Goal: Information Seeking & Learning: Compare options

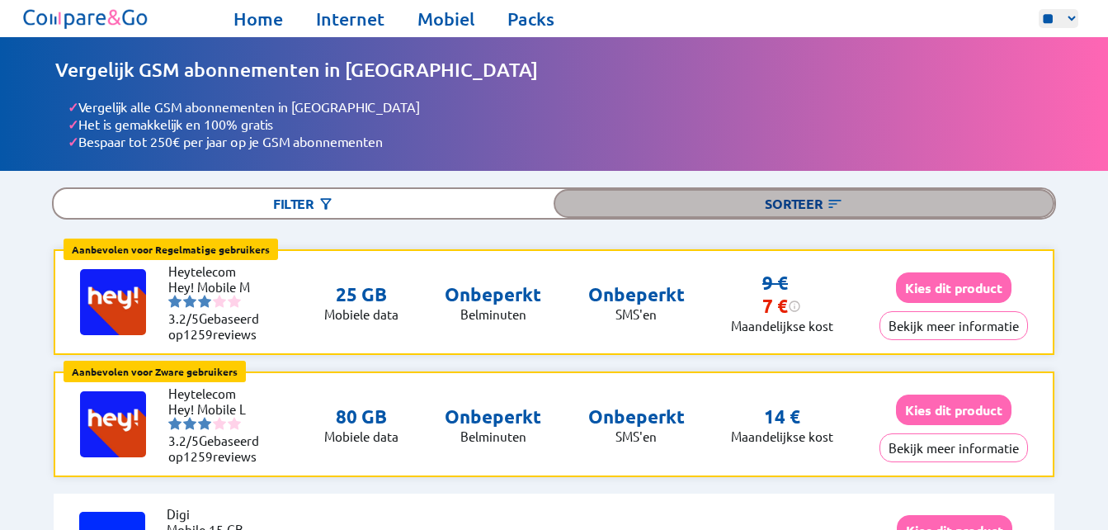
click at [826, 195] on div "Sorteer" at bounding box center [804, 203] width 500 height 29
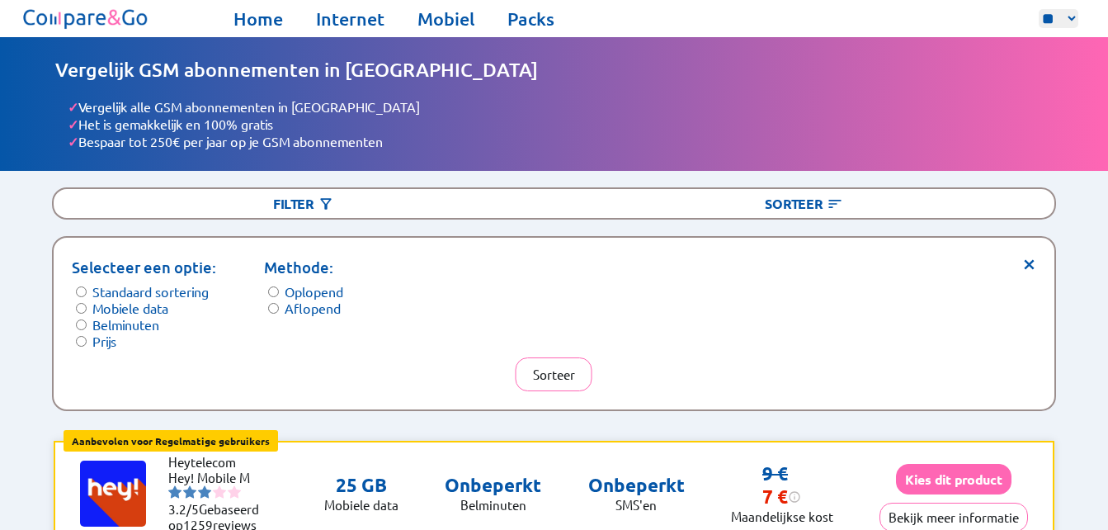
click at [121, 304] on label "Mobiele data" at bounding box center [130, 308] width 76 height 17
click at [120, 318] on label "Belminuten" at bounding box center [125, 324] width 67 height 17
click at [105, 343] on div "× Selecteer een optie: Standaard sortering Mobiele data Belminuten Prijs Method…" at bounding box center [554, 324] width 1000 height 172
click at [102, 338] on label "Prijs" at bounding box center [104, 341] width 24 height 17
click at [541, 374] on button "Sorteer" at bounding box center [554, 374] width 77 height 34
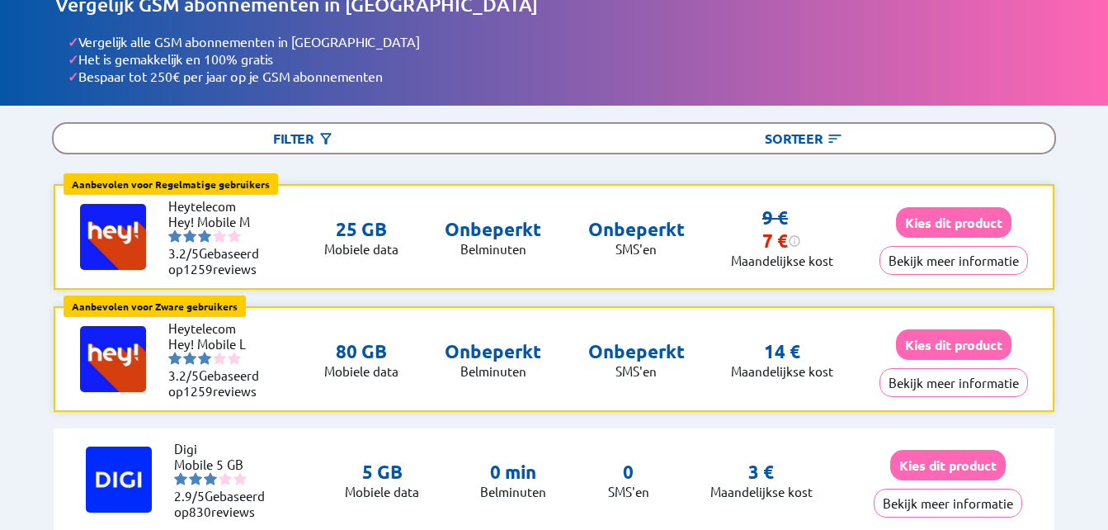
scroll to position [62, 0]
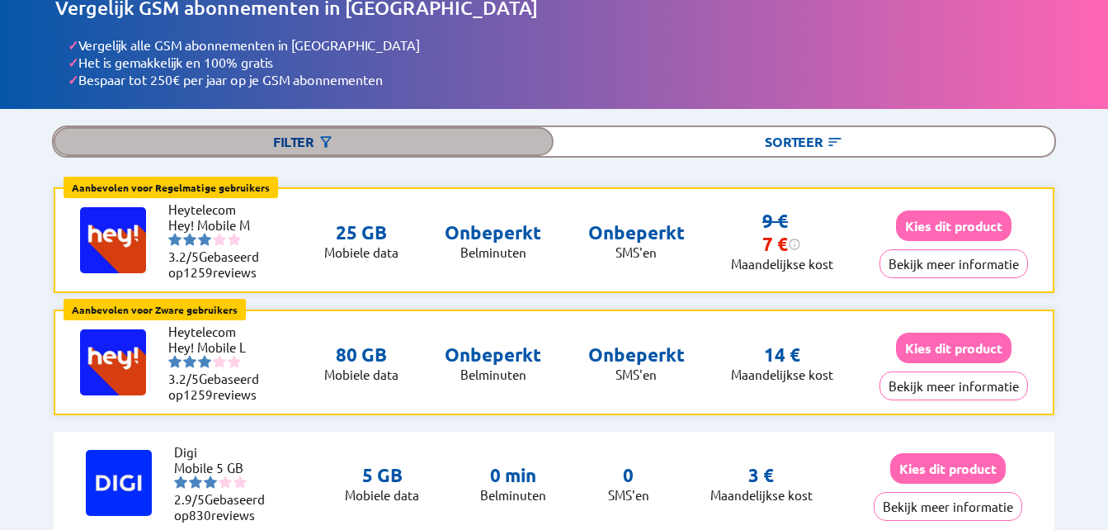
click at [270, 138] on div "Filter" at bounding box center [304, 141] width 500 height 29
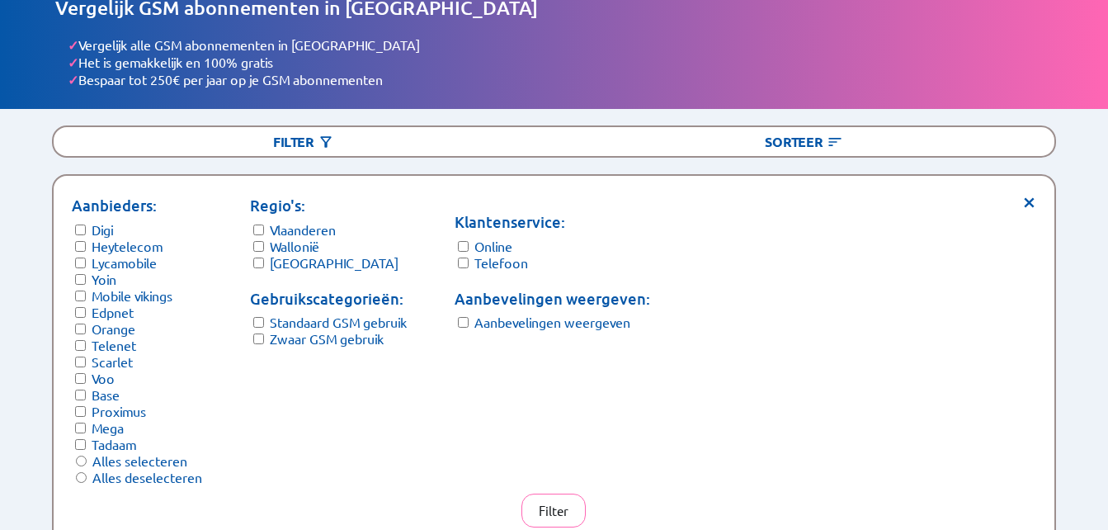
click at [280, 248] on label "Wallonië" at bounding box center [295, 246] width 50 height 17
click at [281, 261] on label "[GEOGRAPHIC_DATA]" at bounding box center [334, 262] width 129 height 17
click at [328, 332] on label "Zwaar GSM gebruik" at bounding box center [327, 338] width 114 height 17
click at [536, 314] on label "Aanbevelingen weergeven" at bounding box center [552, 322] width 156 height 17
click at [567, 495] on button "Filter" at bounding box center [554, 510] width 64 height 34
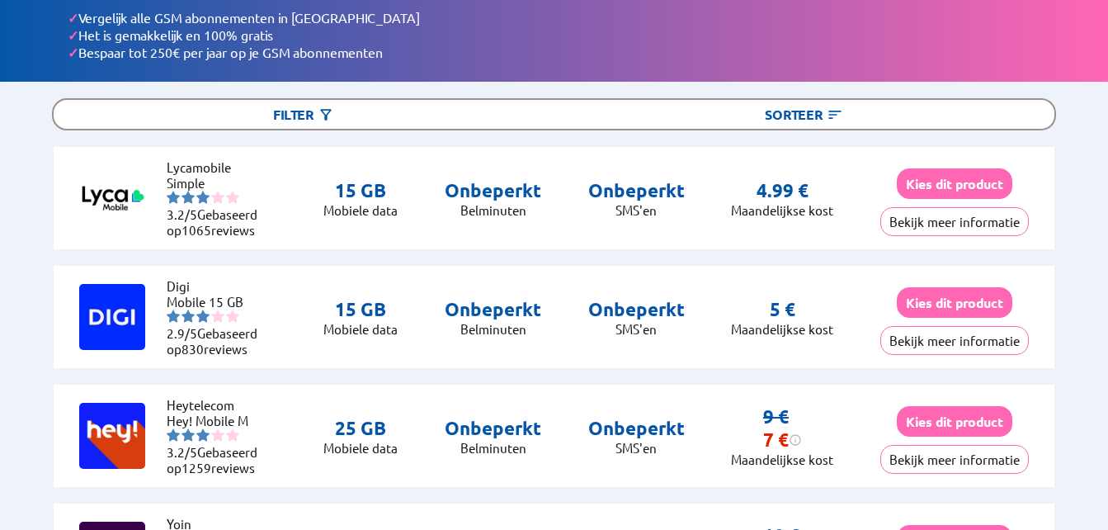
scroll to position [0, 0]
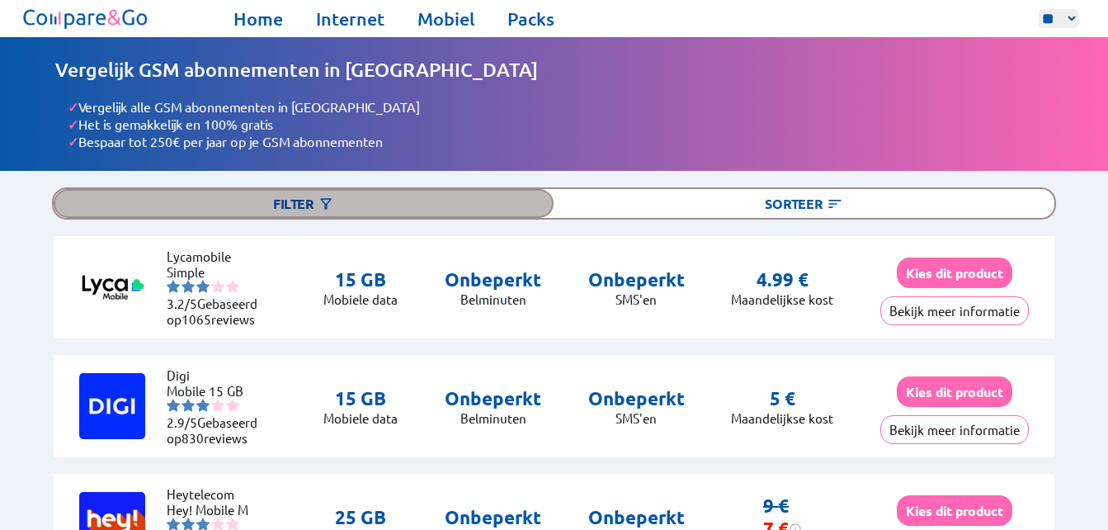
click at [414, 189] on div "Filter" at bounding box center [304, 203] width 500 height 29
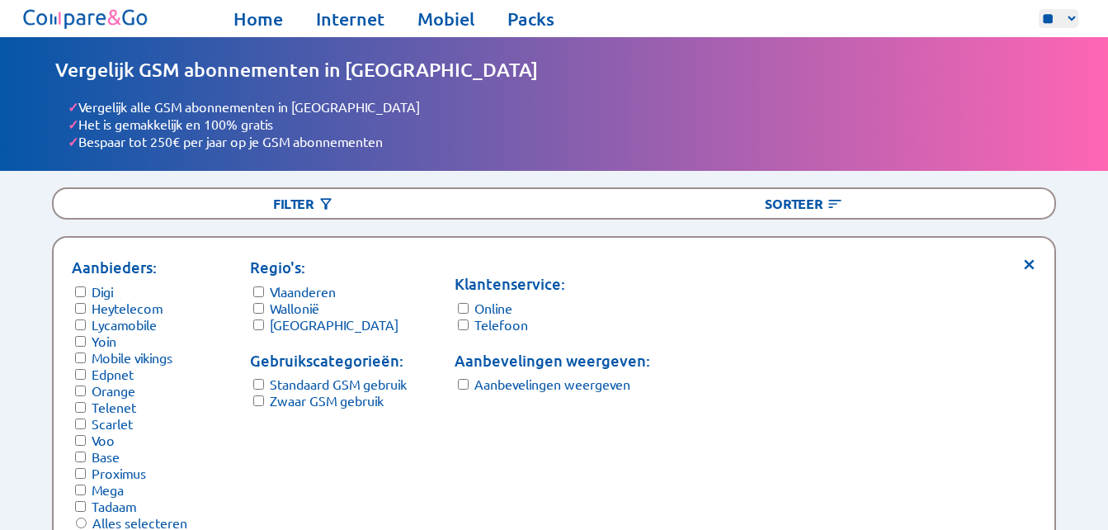
click at [294, 301] on label "Wallonië" at bounding box center [295, 308] width 50 height 17
click at [450, 139] on li "✓ Bespaar tot 250€ per jaar op je GSM abonnementen" at bounding box center [560, 141] width 985 height 17
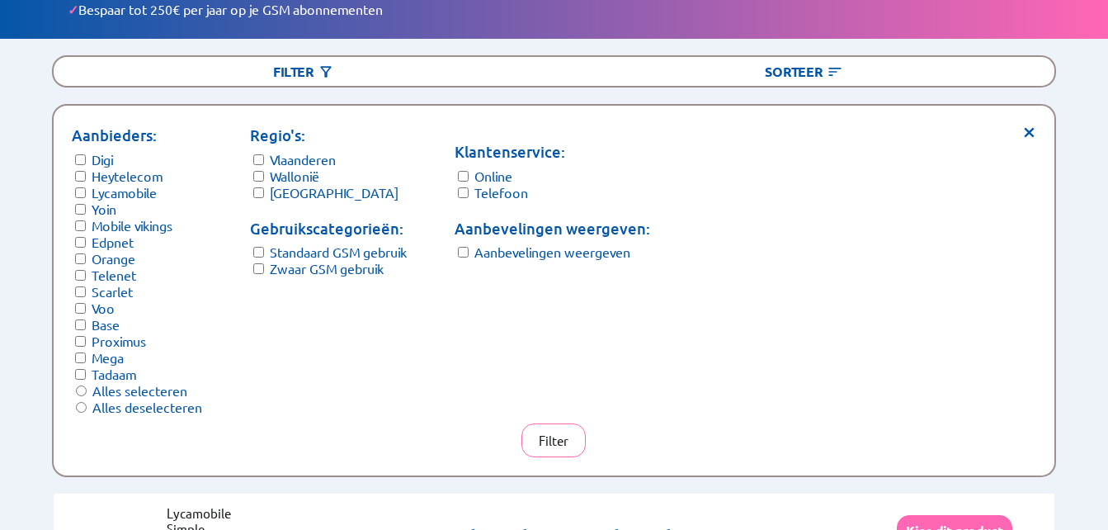
scroll to position [133, 0]
click at [543, 423] on button "Filter" at bounding box center [554, 440] width 64 height 34
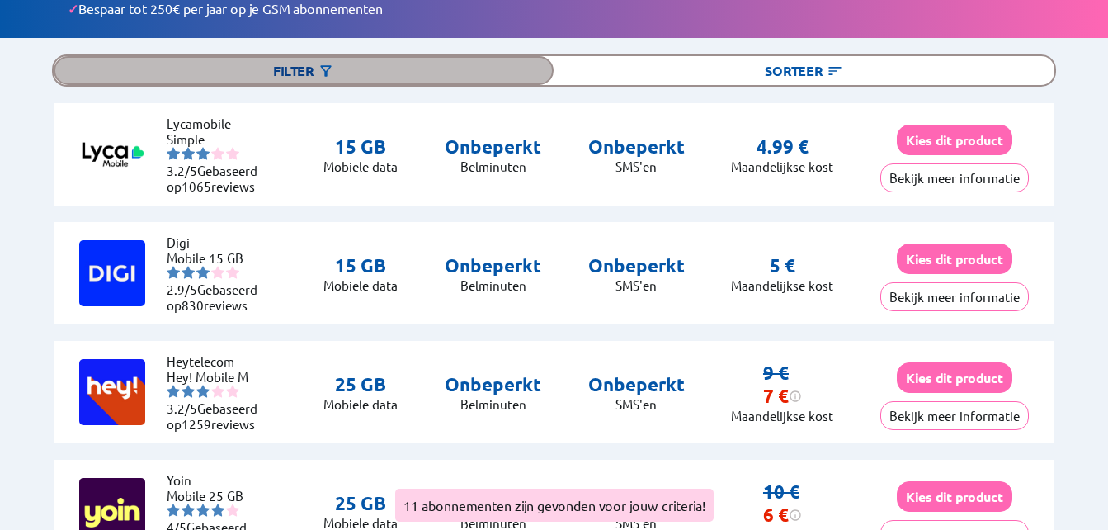
click at [303, 61] on div "Filter" at bounding box center [304, 70] width 500 height 29
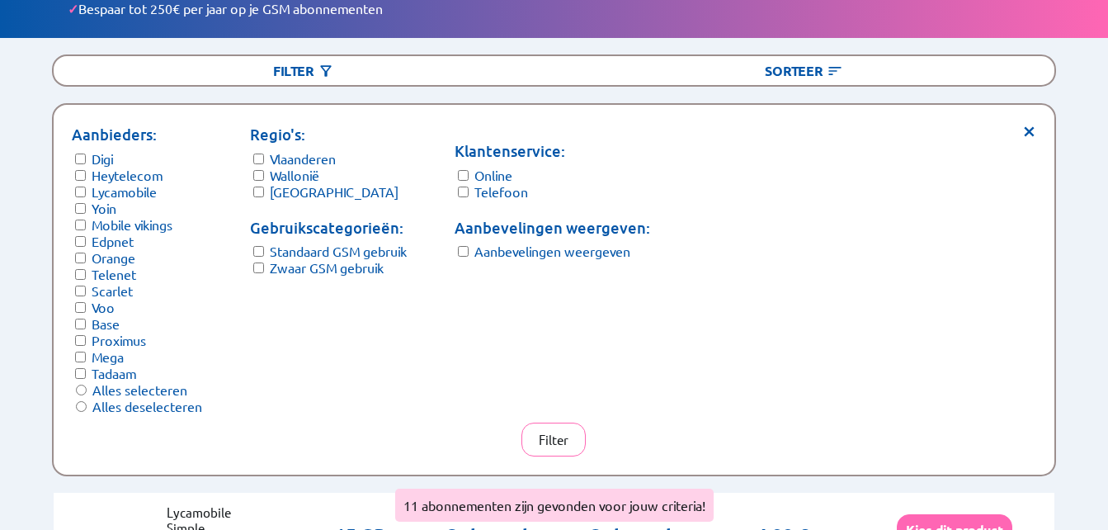
click at [290, 186] on label "[GEOGRAPHIC_DATA]" at bounding box center [334, 191] width 129 height 17
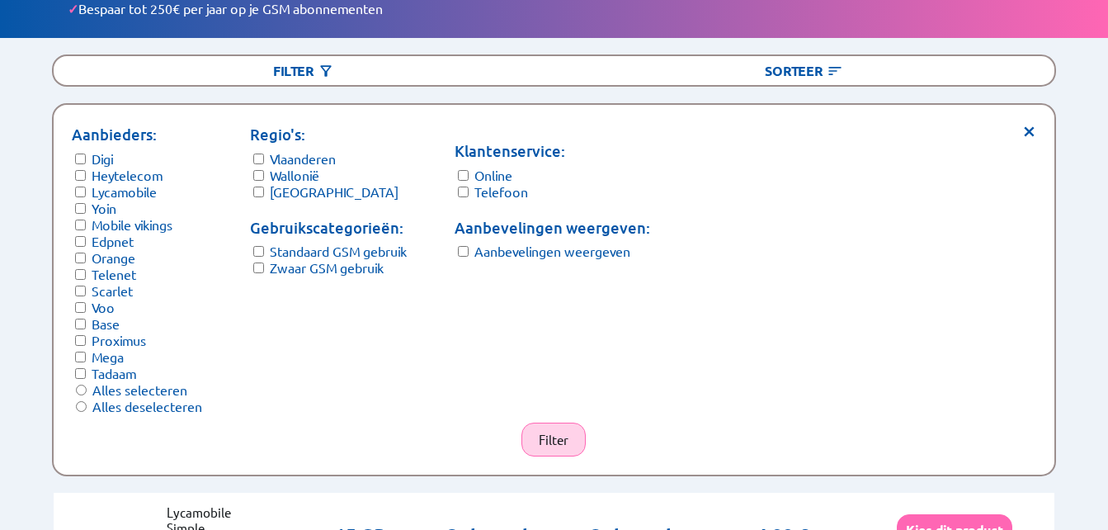
click at [566, 423] on button "Filter" at bounding box center [554, 440] width 64 height 34
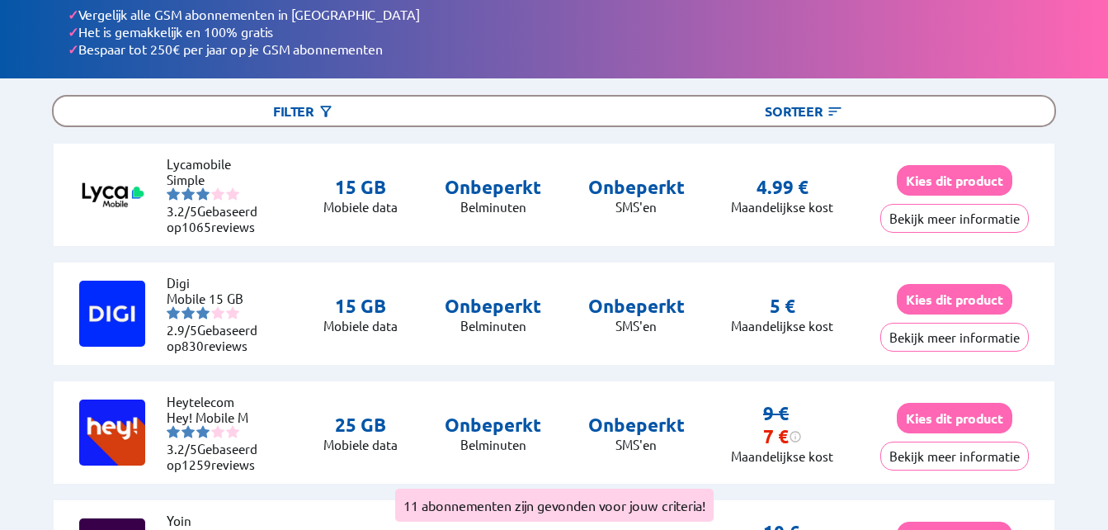
scroll to position [93, 0]
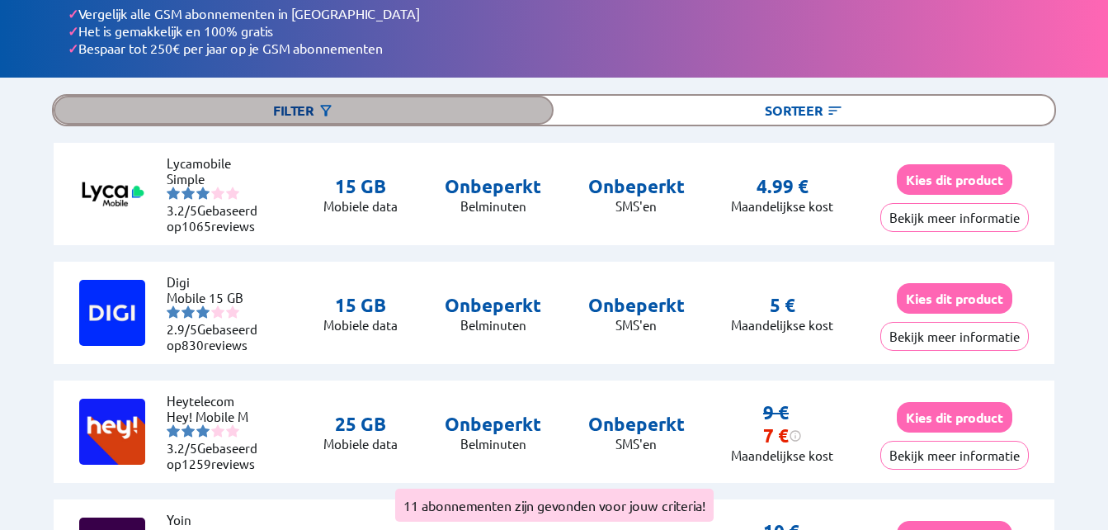
click at [329, 110] on img at bounding box center [326, 110] width 17 height 17
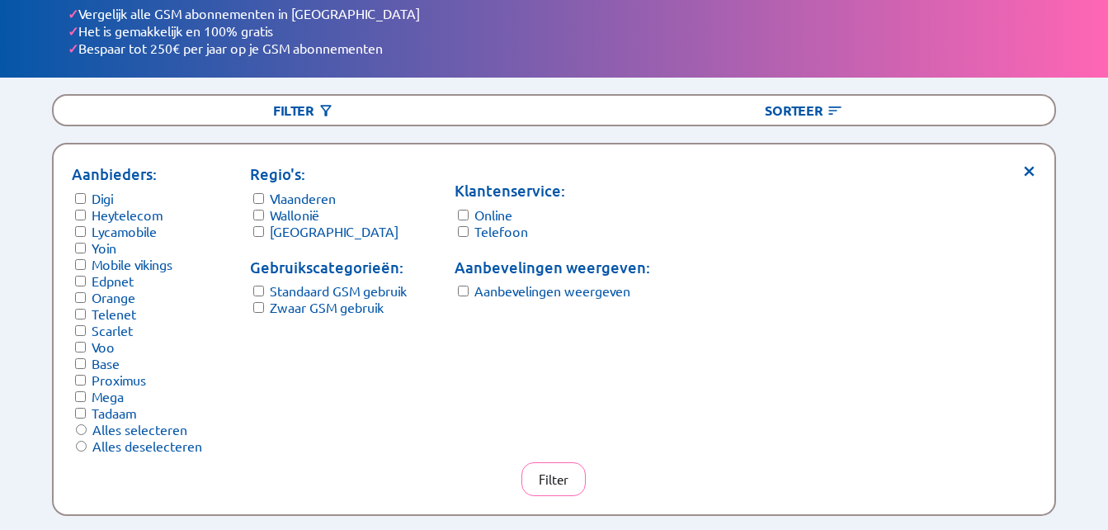
click at [304, 304] on label "Zwaar GSM gebruik" at bounding box center [327, 307] width 114 height 17
click at [554, 462] on button "Filter" at bounding box center [554, 479] width 64 height 34
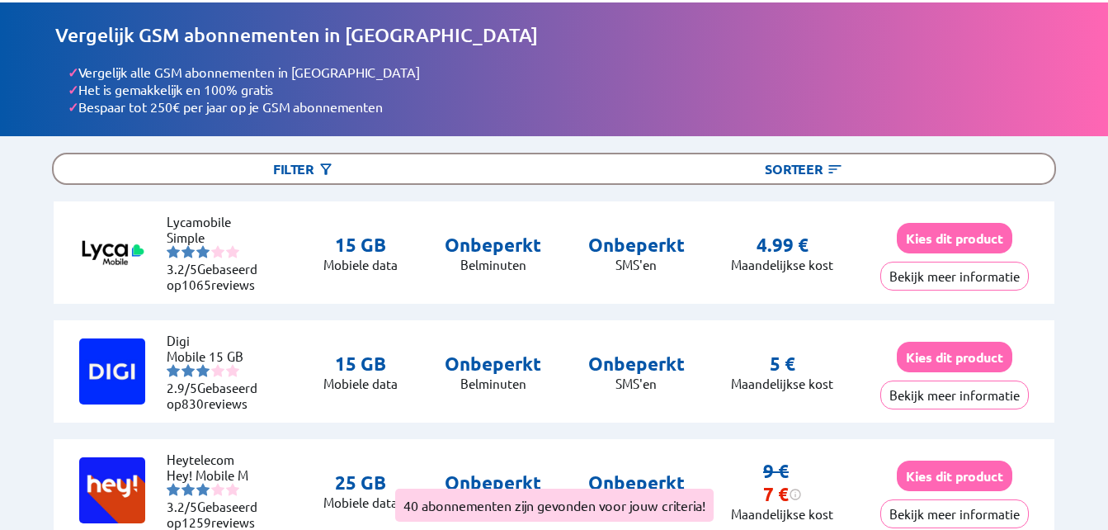
scroll to position [37, 0]
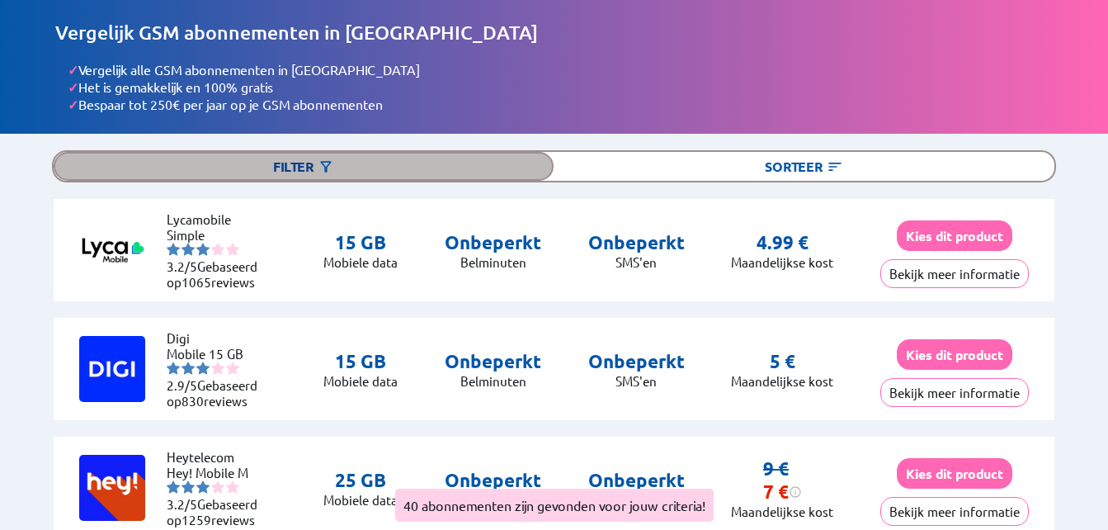
click at [331, 163] on img at bounding box center [326, 166] width 17 height 17
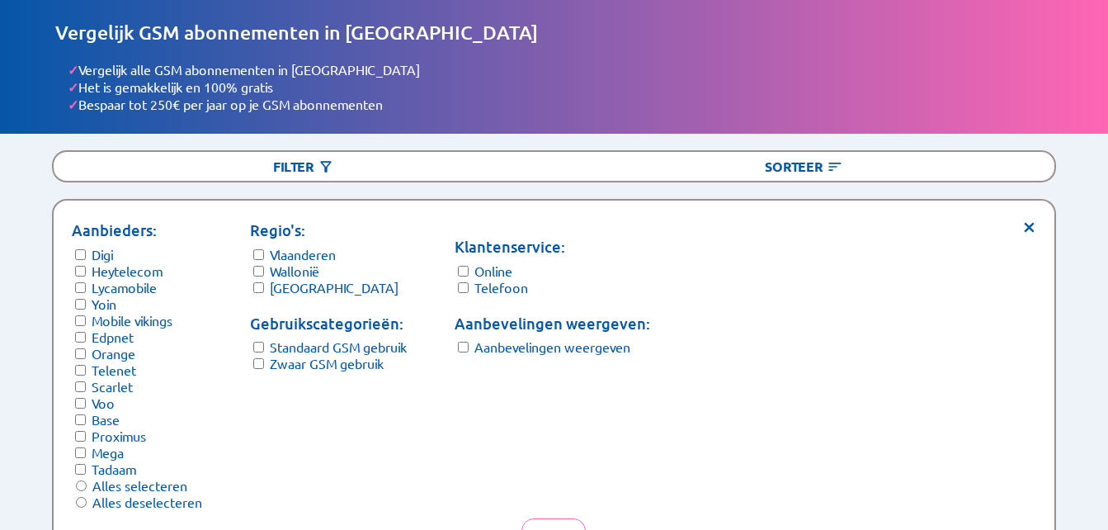
click at [550, 351] on div "Klantenservice: Online Telefoon Aanbevelingen weergeven: Aanbevelingen weergeven" at bounding box center [553, 364] width 196 height 291
click at [550, 342] on label "Aanbevelingen weergeven" at bounding box center [552, 346] width 156 height 17
click at [551, 518] on button "Filter" at bounding box center [554, 535] width 64 height 34
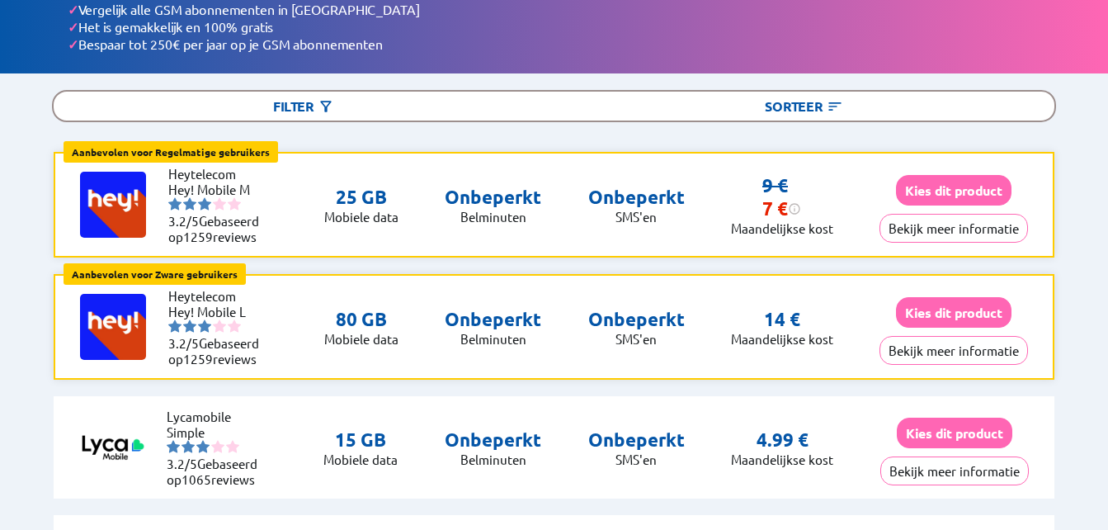
scroll to position [0, 0]
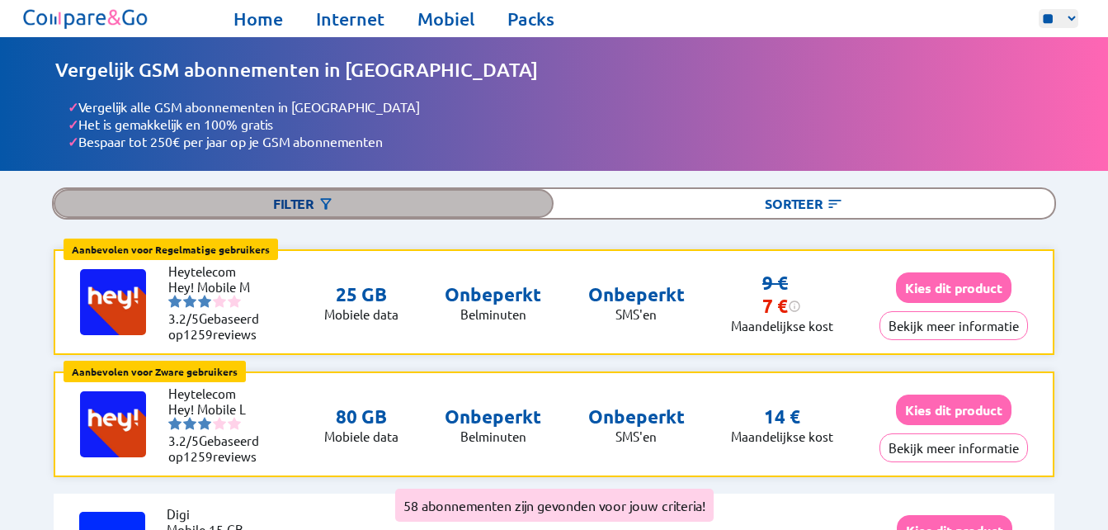
click at [348, 189] on div "Filter" at bounding box center [304, 203] width 500 height 29
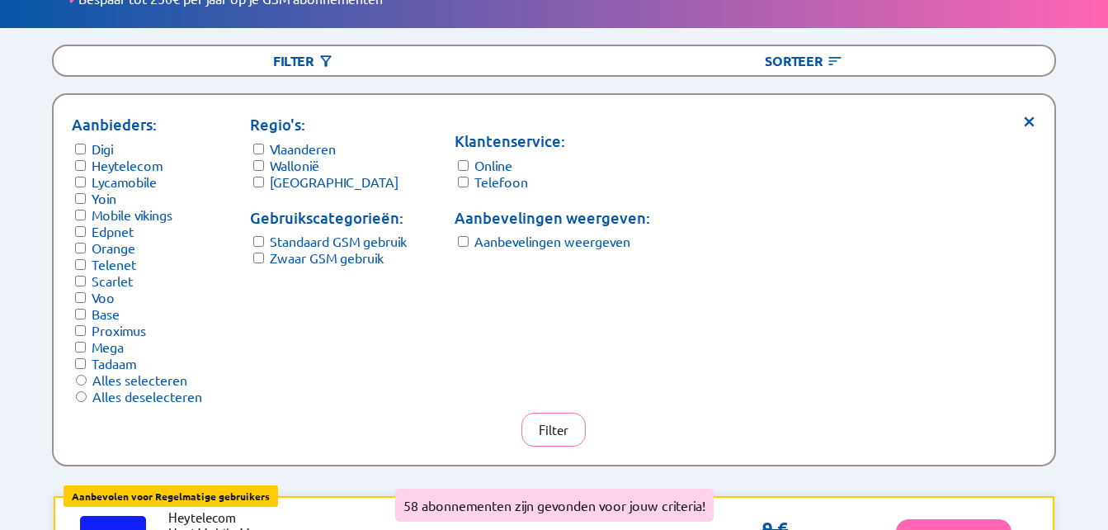
scroll to position [144, 0]
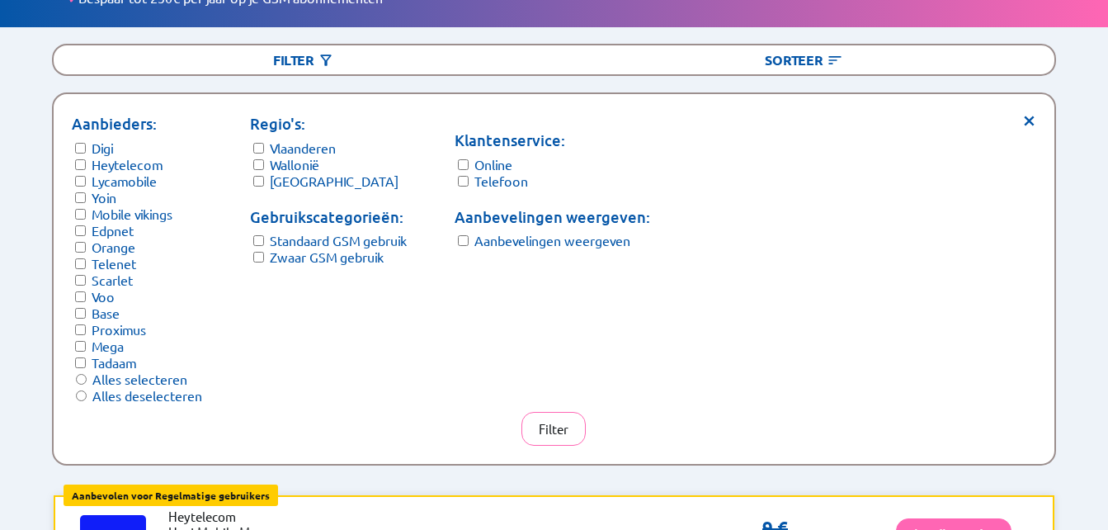
click at [1022, 112] on span "×" at bounding box center [1029, 118] width 14 height 12
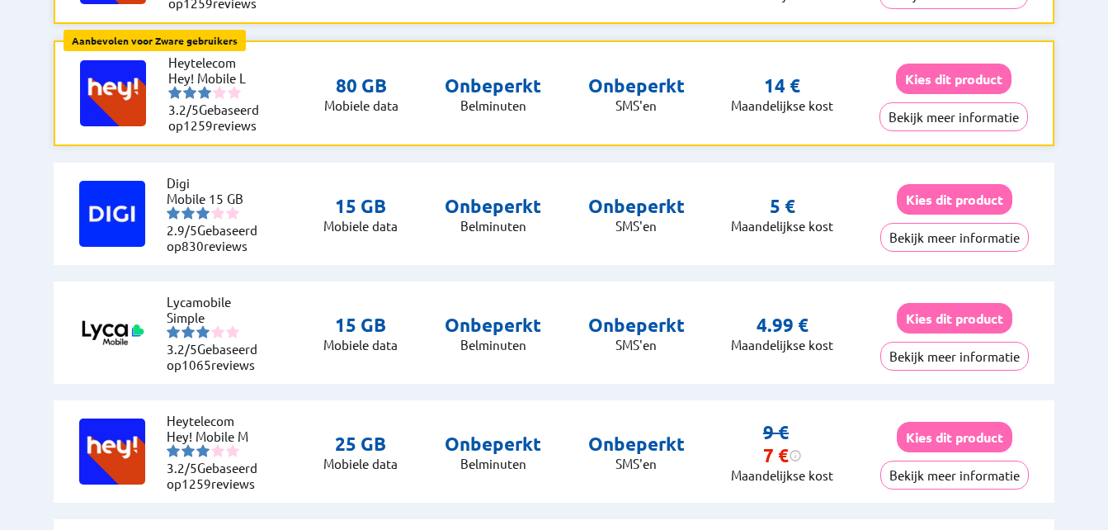
scroll to position [0, 0]
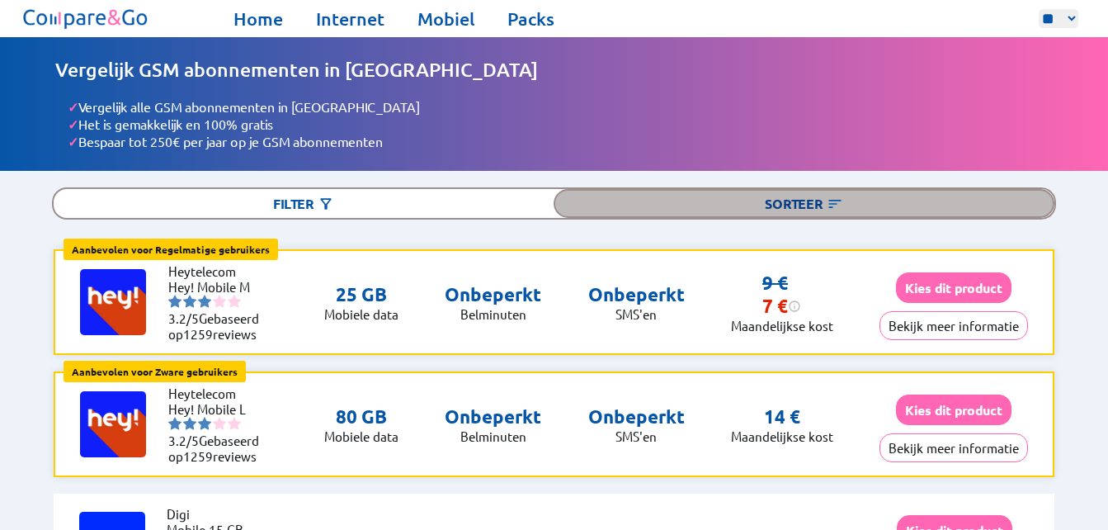
click at [785, 189] on div "Sorteer" at bounding box center [804, 203] width 500 height 29
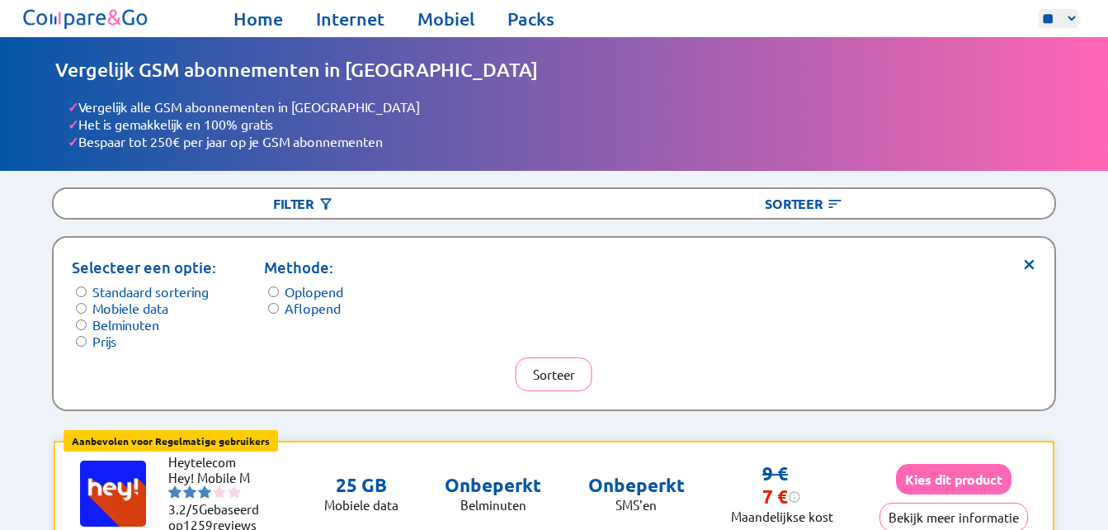
click at [97, 338] on label "Prijs" at bounding box center [104, 341] width 24 height 17
click at [570, 357] on button "Sorteer" at bounding box center [554, 374] width 77 height 34
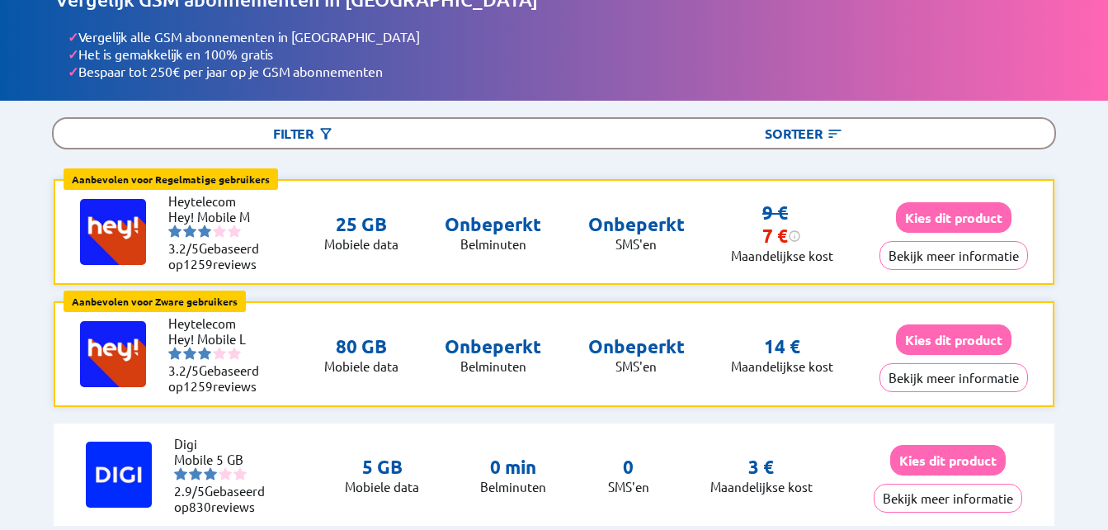
scroll to position [47, 0]
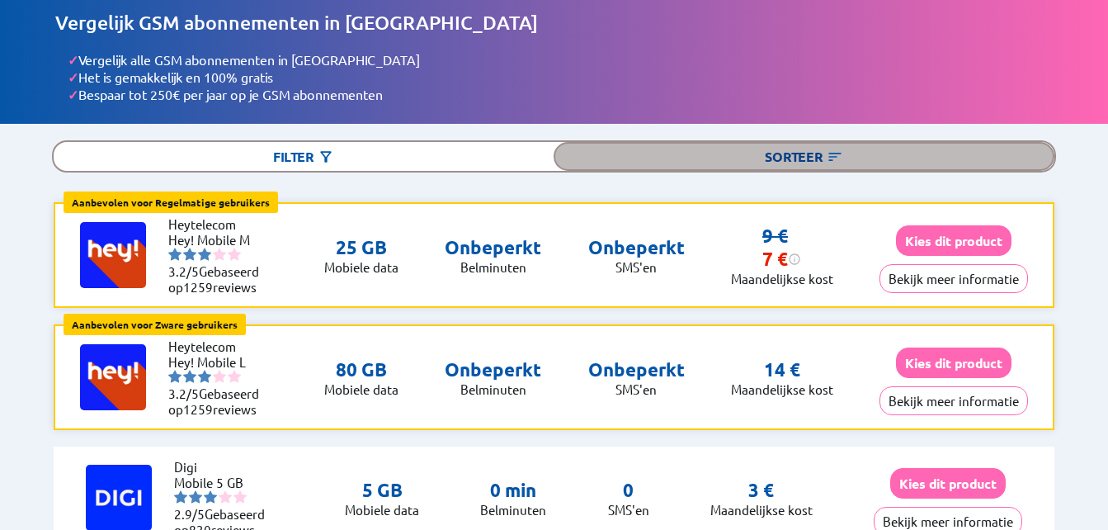
click at [831, 168] on div "Sorteer" at bounding box center [804, 156] width 500 height 29
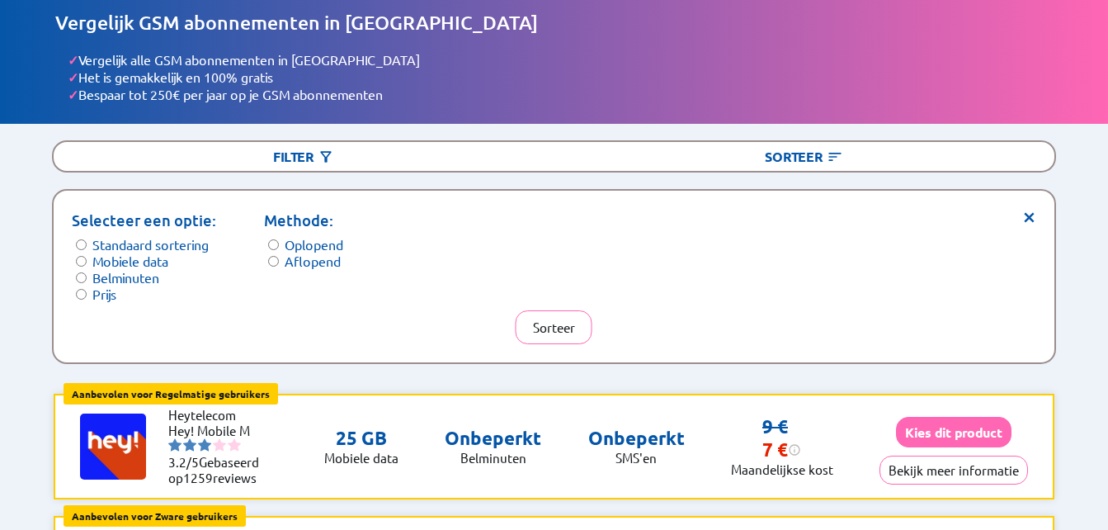
click at [142, 239] on label "Standaard sortering" at bounding box center [150, 244] width 116 height 17
click at [558, 319] on button "Sorteer" at bounding box center [554, 327] width 77 height 34
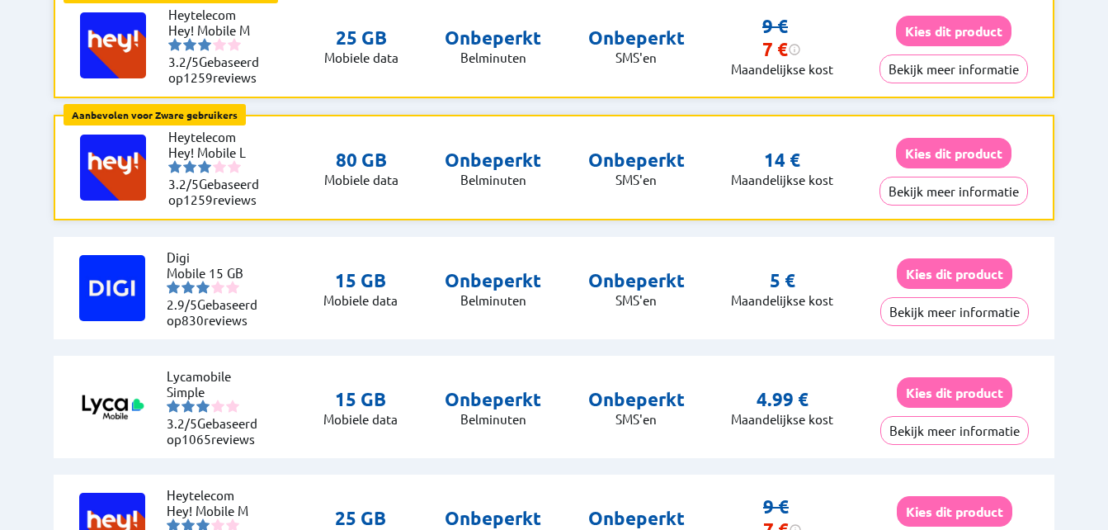
scroll to position [113, 0]
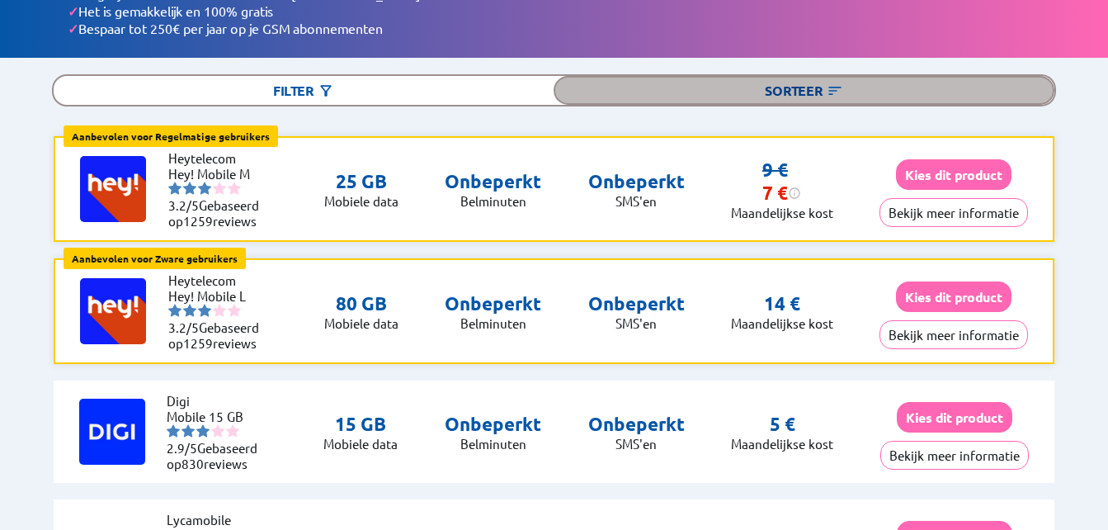
click at [800, 82] on div "Sorteer" at bounding box center [804, 90] width 500 height 29
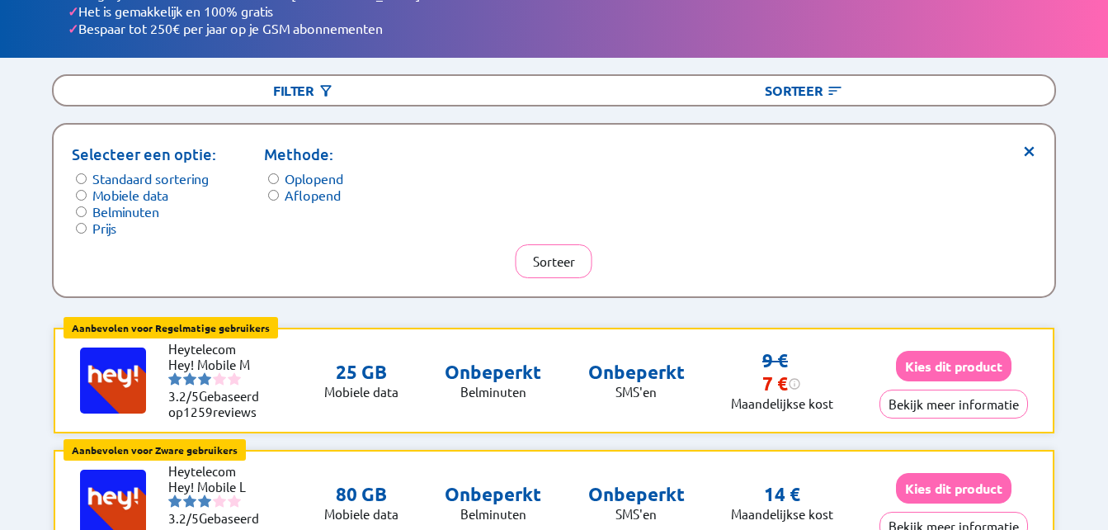
click at [114, 224] on label "Prijs" at bounding box center [104, 228] width 24 height 17
click at [316, 190] on label "Aflopend" at bounding box center [313, 194] width 56 height 17
click at [544, 267] on button "Sorteer" at bounding box center [554, 261] width 77 height 34
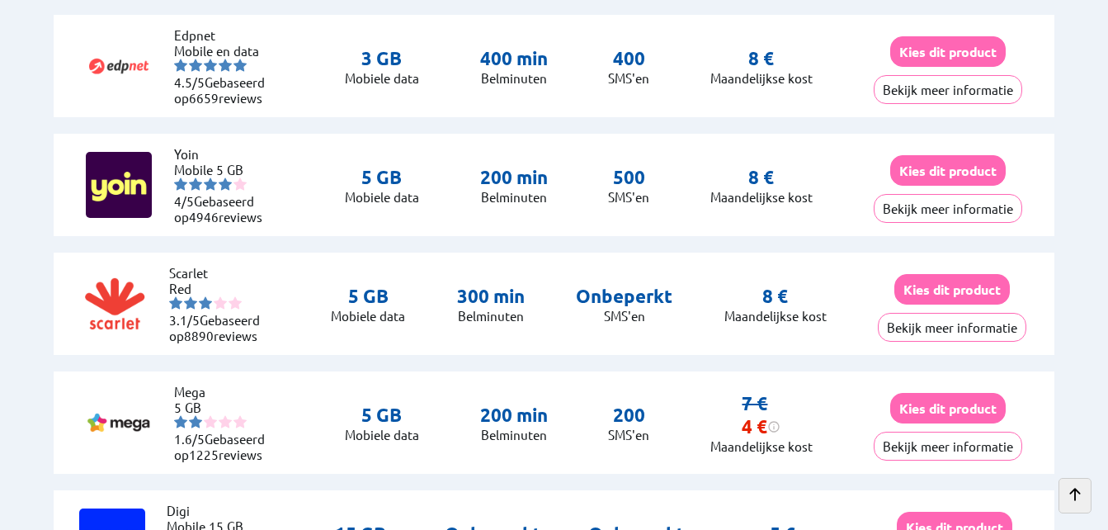
scroll to position [6538, 0]
